Goal: Navigation & Orientation: Find specific page/section

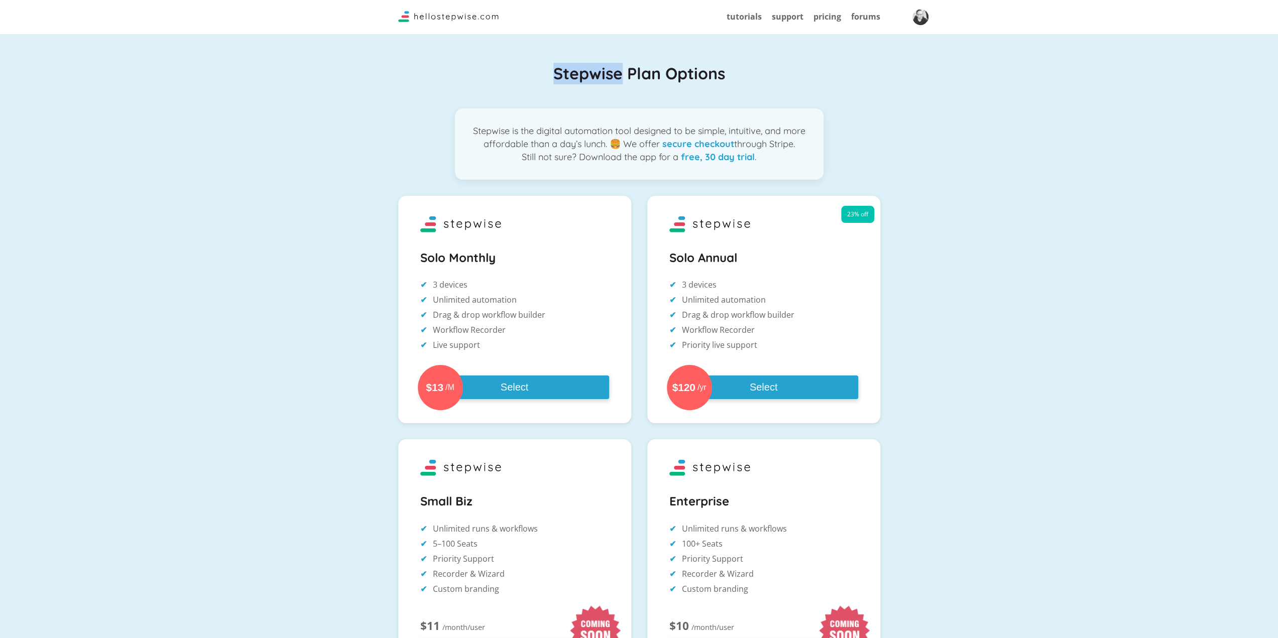
drag, startPoint x: 551, startPoint y: 75, endPoint x: 623, endPoint y: 70, distance: 72.0
click at [623, 70] on h1 "Stepwise Plan Options" at bounding box center [639, 74] width 482 height 22
copy h1 "Stepwise"
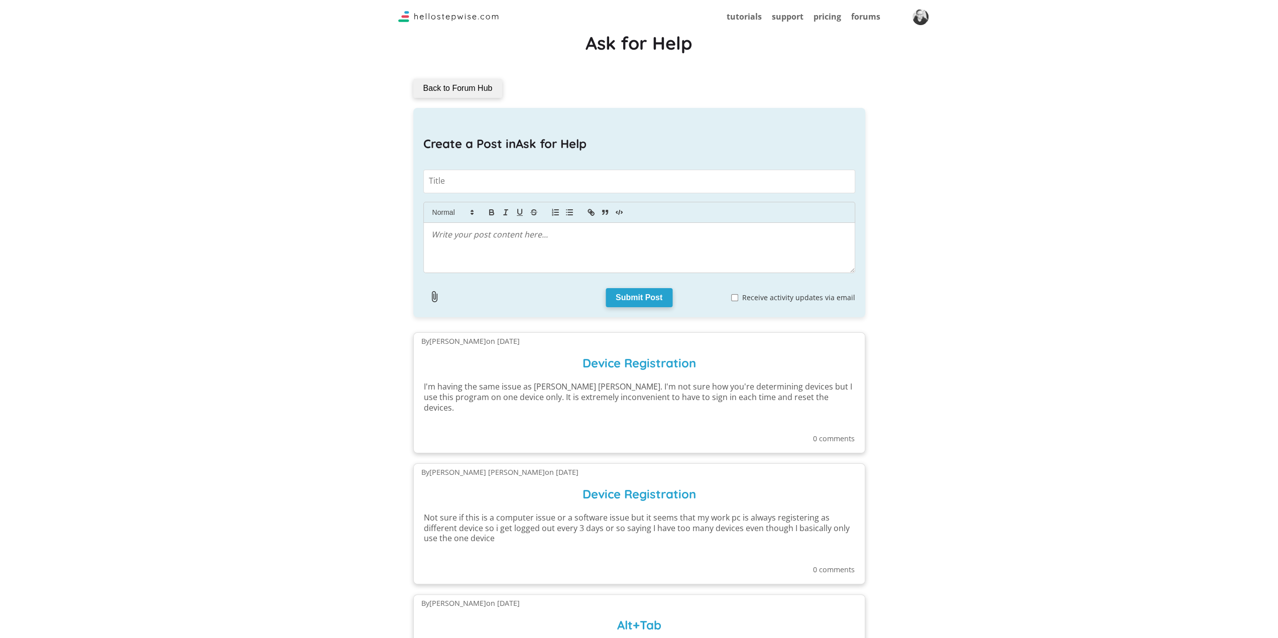
click at [923, 18] on img "button" at bounding box center [921, 17] width 16 height 16
click at [966, 80] on button "Sign Out" at bounding box center [967, 78] width 100 height 19
